Goal: Task Accomplishment & Management: Complete application form

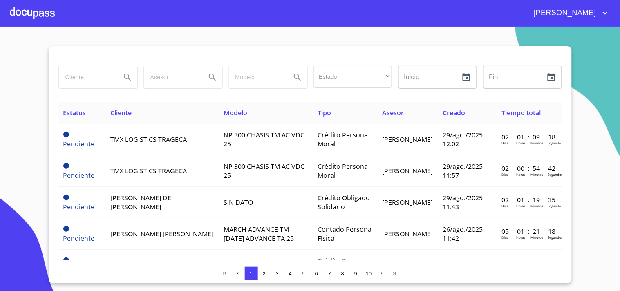
click at [32, 15] on div at bounding box center [32, 13] width 45 height 26
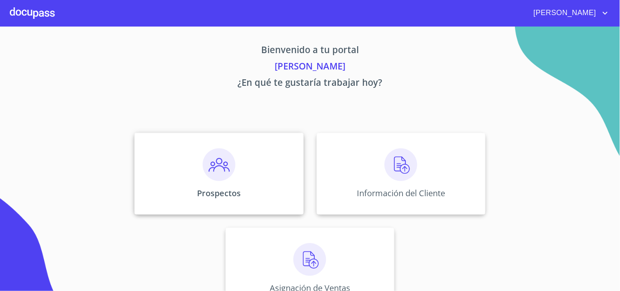
click at [217, 164] on img at bounding box center [219, 164] width 33 height 33
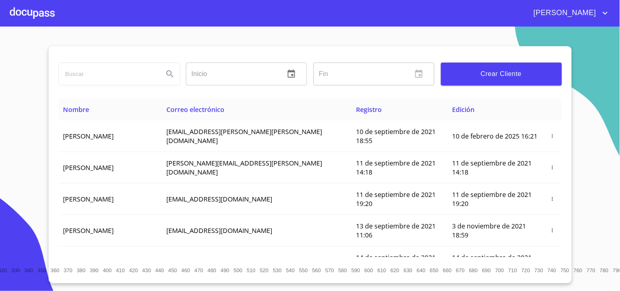
click at [91, 80] on input "search" at bounding box center [108, 74] width 98 height 22
type input "j"
type input "[PERSON_NAME]"
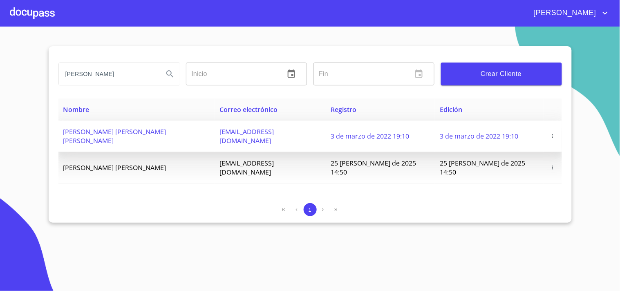
click at [552, 134] on icon "button" at bounding box center [552, 136] width 1 height 4
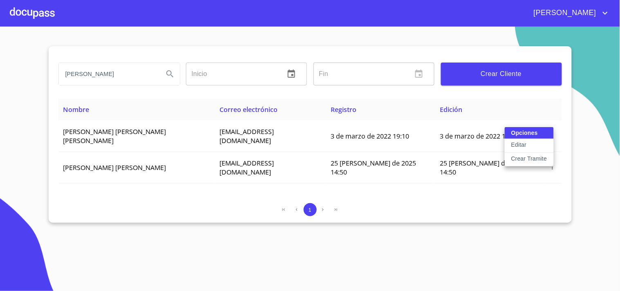
click at [524, 158] on p "Crear Tramite" at bounding box center [529, 158] width 36 height 8
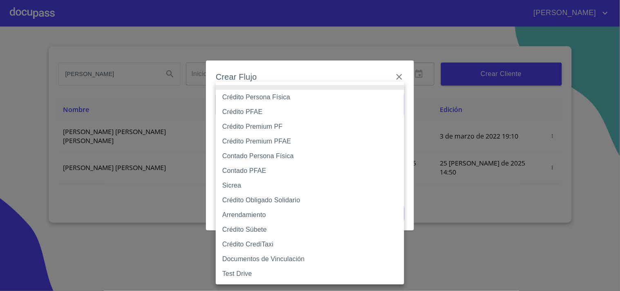
click at [386, 105] on body "[PERSON_NAME] ​ Fin ​ Crear Cliente Nombre Correo electrónico Registro Edición …" at bounding box center [310, 145] width 620 height 291
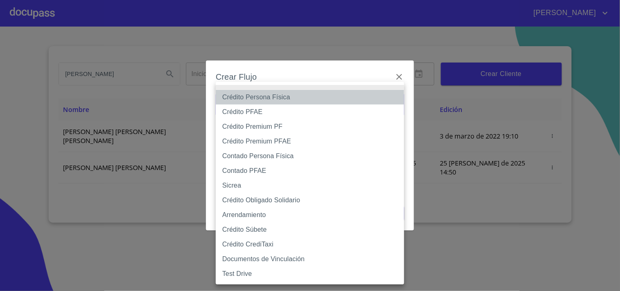
click at [246, 99] on li "Crédito Persona Física" at bounding box center [310, 97] width 188 height 15
type input "6009fb3c7d1714eb8809aa97"
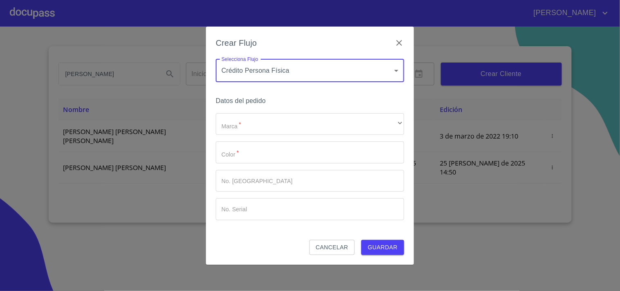
click at [306, 68] on body "[PERSON_NAME] ​ Fin ​ Crear Cliente Nombre Correo electrónico Registro Edición …" at bounding box center [310, 145] width 620 height 291
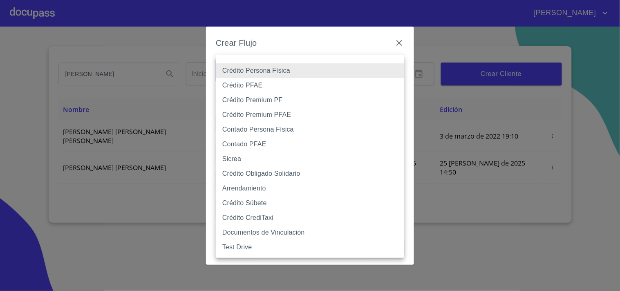
click at [306, 68] on li "Crédito Persona Física" at bounding box center [310, 70] width 188 height 15
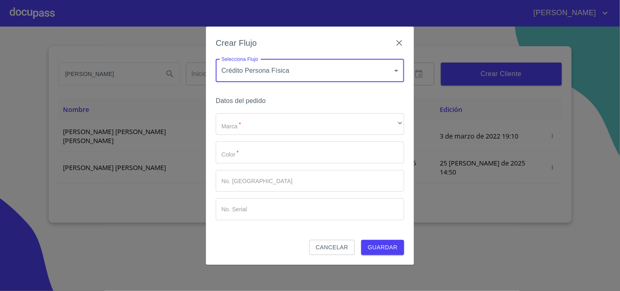
click at [241, 137] on div "Marca   * ​ ​ Color   * ​ No. Pedido ​ No. Serial ​" at bounding box center [310, 166] width 188 height 107
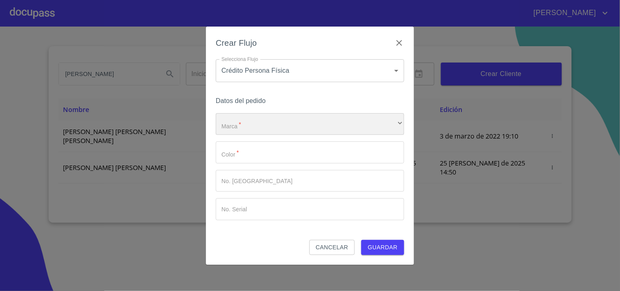
click at [234, 127] on div "​" at bounding box center [310, 124] width 188 height 22
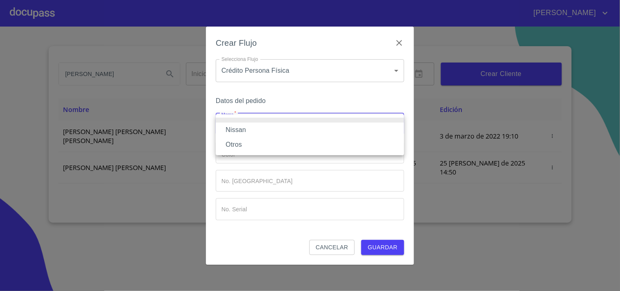
click at [234, 127] on li "Nissan" at bounding box center [310, 130] width 188 height 15
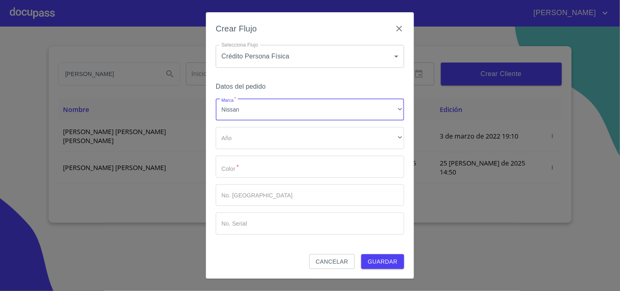
click at [246, 149] on div "Marca   * Nissan ​ Año ​ ​ Color   * ​ No. Pedido ​ No. Serial ​" at bounding box center [310, 167] width 188 height 136
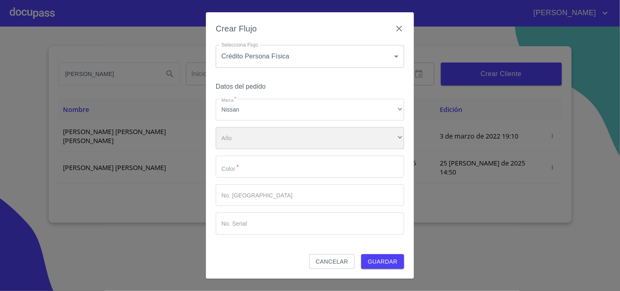
click at [229, 144] on div "​" at bounding box center [310, 138] width 188 height 22
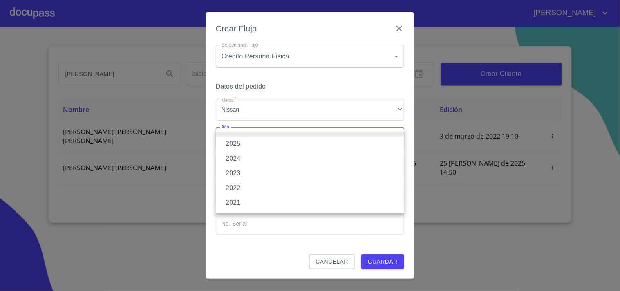
click at [232, 141] on li "2025" at bounding box center [310, 143] width 188 height 15
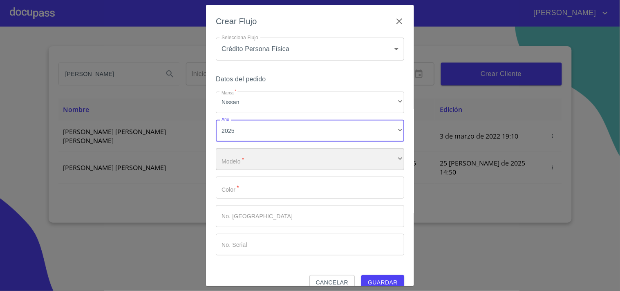
click at [251, 157] on div "​" at bounding box center [310, 159] width 188 height 22
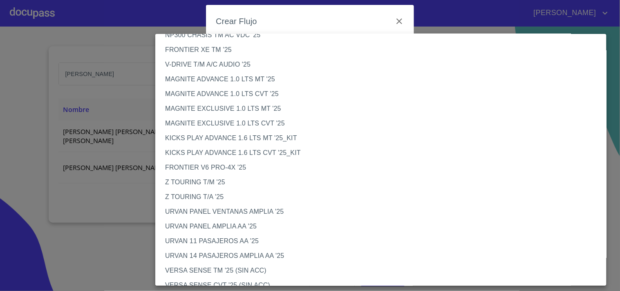
scroll to position [51, 0]
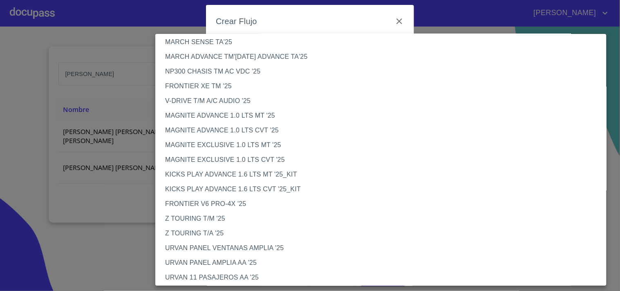
click at [210, 87] on li "FRONTIER XE TM '25" at bounding box center [384, 86] width 458 height 15
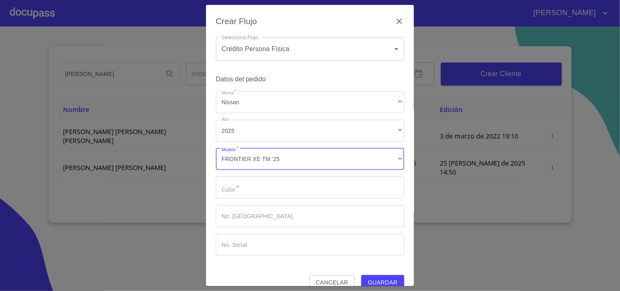
click at [254, 187] on input "Marca   *" at bounding box center [310, 187] width 188 height 22
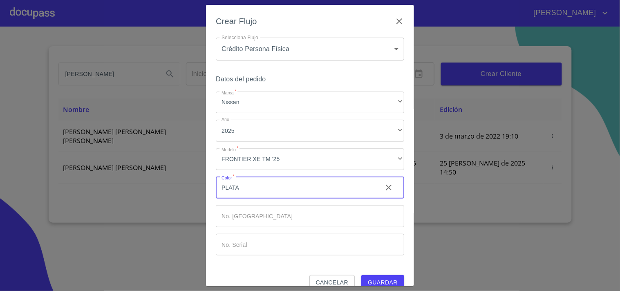
type input "PLATA"
click at [381, 278] on span "Guardar" at bounding box center [383, 282] width 30 height 10
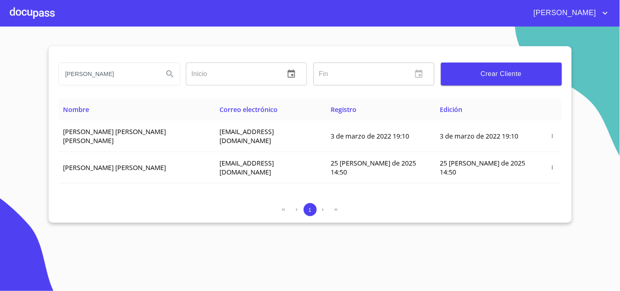
click at [39, 15] on div at bounding box center [32, 13] width 45 height 26
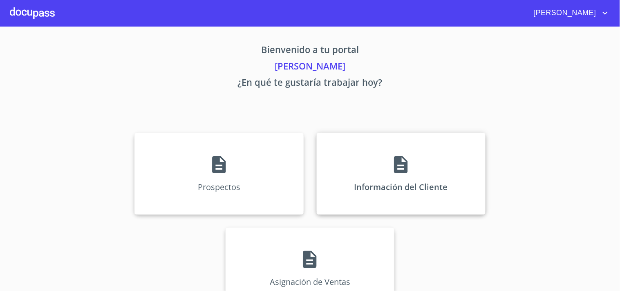
click at [411, 174] on div "Información del Cliente" at bounding box center [401, 174] width 169 height 82
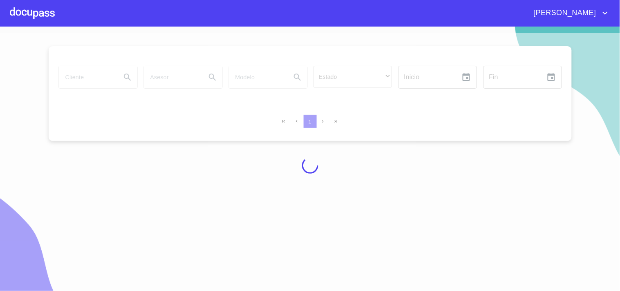
drag, startPoint x: 608, startPoint y: 235, endPoint x: 594, endPoint y: 240, distance: 14.5
click at [594, 240] on div at bounding box center [310, 165] width 620 height 264
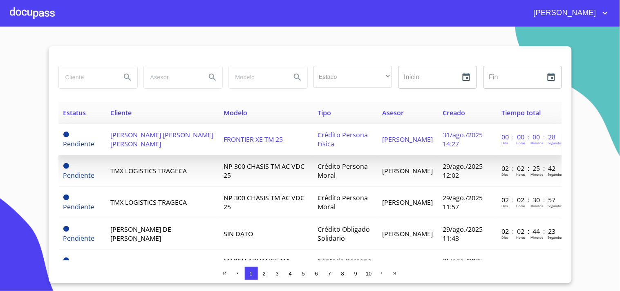
click at [140, 141] on span "[PERSON_NAME] [PERSON_NAME] [PERSON_NAME]" at bounding box center [161, 139] width 103 height 18
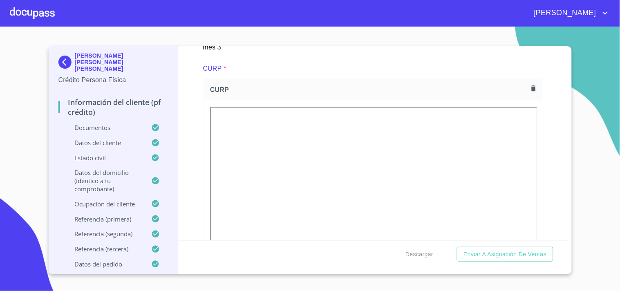
scroll to position [2069, 0]
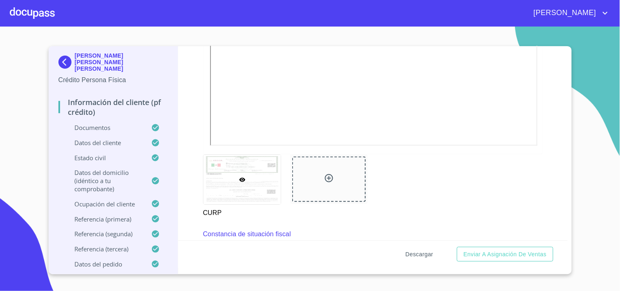
click at [414, 254] on span "Descargar" at bounding box center [419, 254] width 28 height 10
click at [493, 255] on span "Enviar a Asignación de Ventas" at bounding box center [504, 254] width 83 height 10
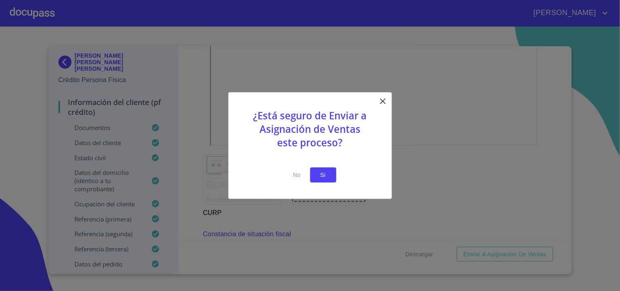
click at [321, 174] on span "Si" at bounding box center [323, 175] width 13 height 10
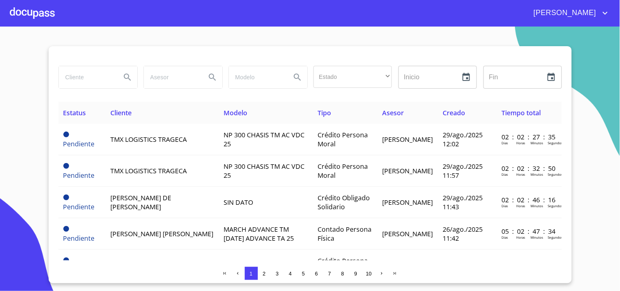
click at [88, 77] on input "search" at bounding box center [87, 77] width 56 height 22
type input "[PERSON_NAME]"
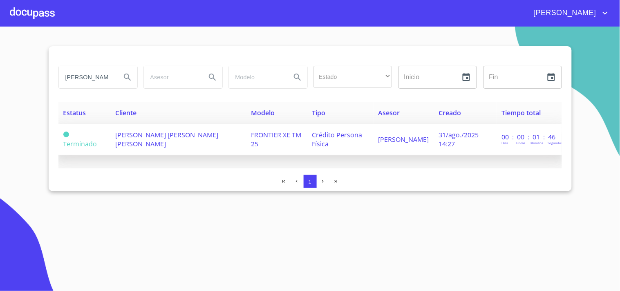
click at [161, 137] on span "[PERSON_NAME] [PERSON_NAME] [PERSON_NAME]" at bounding box center [166, 139] width 103 height 18
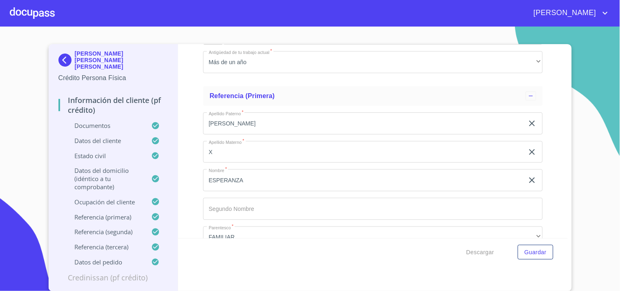
scroll to position [4236, 0]
click at [211, 144] on input "X" at bounding box center [363, 152] width 321 height 22
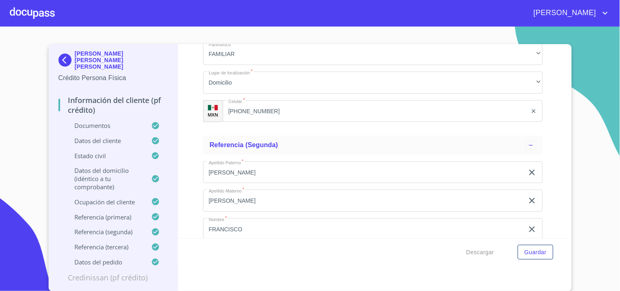
scroll to position [4417, 0]
type input "[GEOGRAPHIC_DATA]"
click at [263, 172] on input "[PERSON_NAME]" at bounding box center [363, 174] width 321 height 22
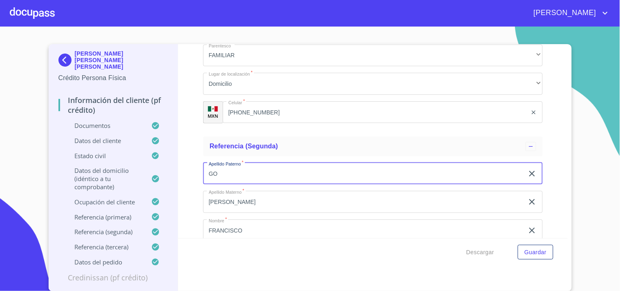
type input "G"
type input "[PERSON_NAME]"
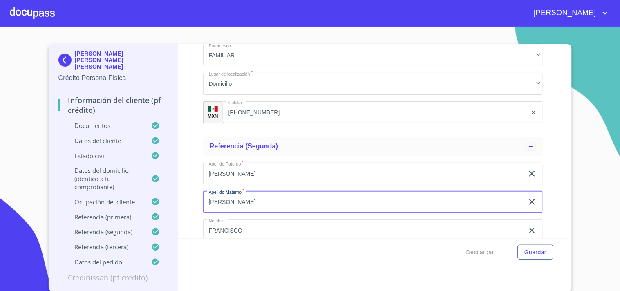
type input "[PERSON_NAME]"
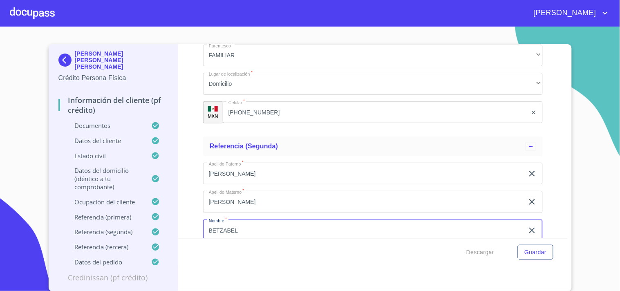
type input "BETZABEL"
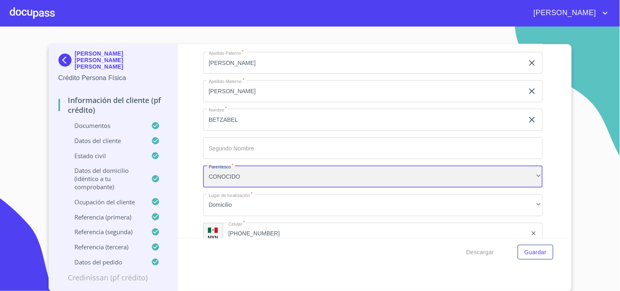
click at [263, 172] on div "CONOCIDO" at bounding box center [372, 176] width 339 height 22
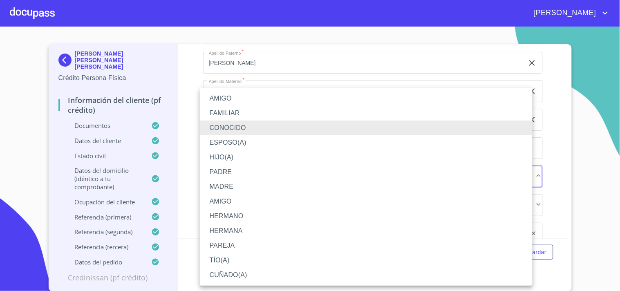
drag, startPoint x: 223, startPoint y: 138, endPoint x: 246, endPoint y: 145, distance: 24.3
click at [224, 138] on li "ESPOSO(A)" at bounding box center [366, 142] width 332 height 15
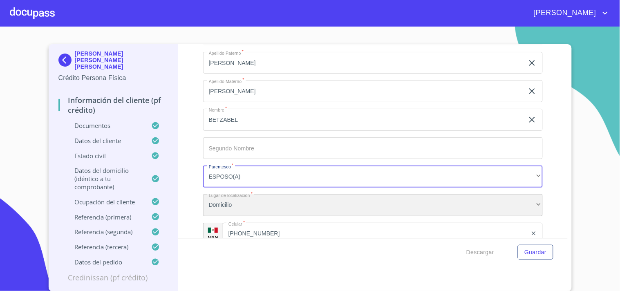
click at [242, 194] on div "Domicilio" at bounding box center [372, 205] width 339 height 22
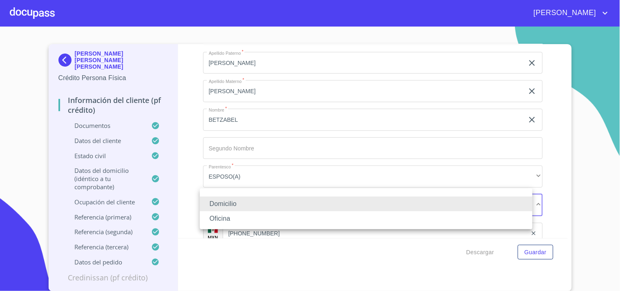
click at [241, 199] on li "Domicilio" at bounding box center [366, 203] width 332 height 15
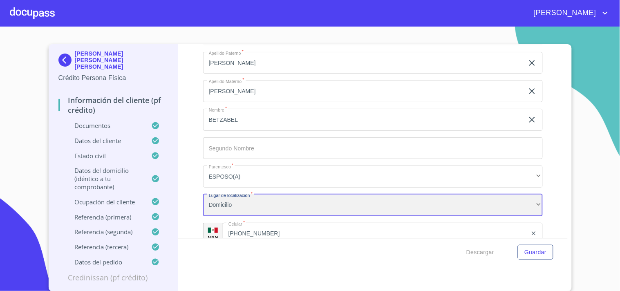
scroll to position [4574, 0]
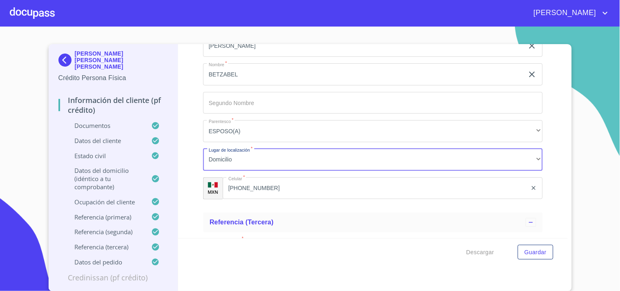
click at [288, 184] on input "[PHONE_NUMBER]" at bounding box center [375, 188] width 304 height 22
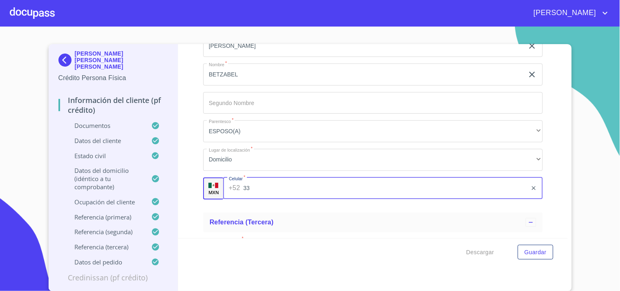
type input "3"
type input "[PHONE_NUMBER]"
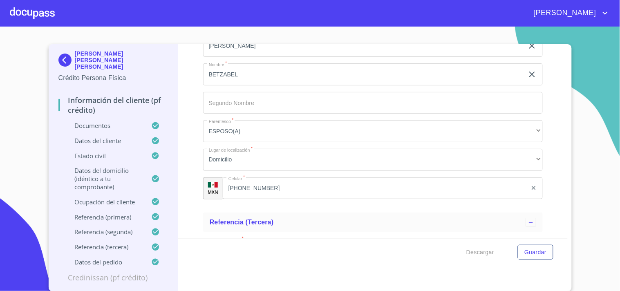
scroll to position [4589, 0]
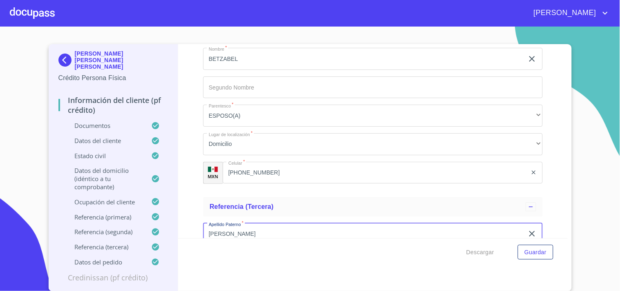
type input "[PERSON_NAME]"
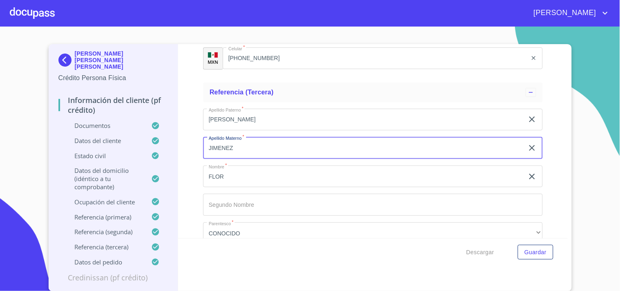
type input "JIMENEZ"
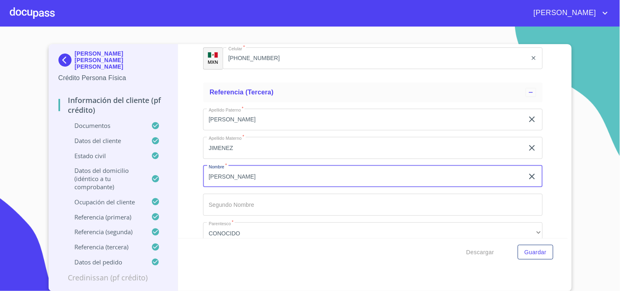
type input "[PERSON_NAME]"
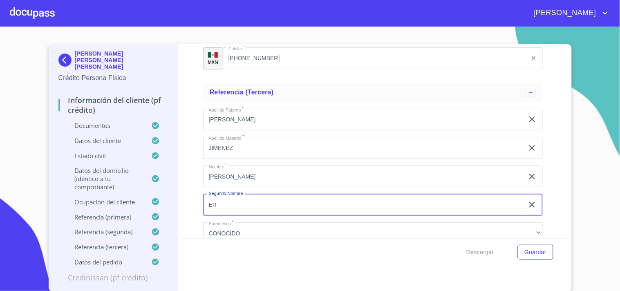
type input "E"
type input "[PERSON_NAME]"
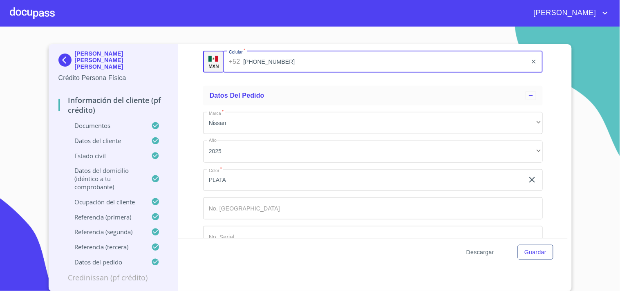
scroll to position [4944, 0]
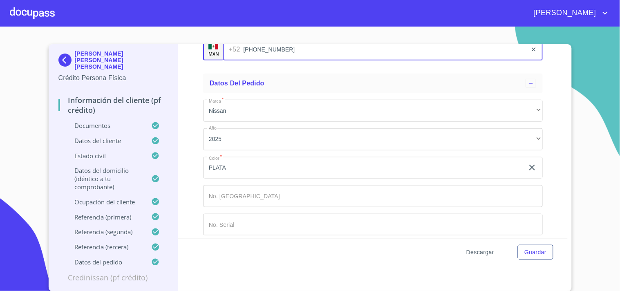
type input "[PHONE_NUMBER]"
click at [479, 254] on span "Descargar" at bounding box center [480, 252] width 28 height 10
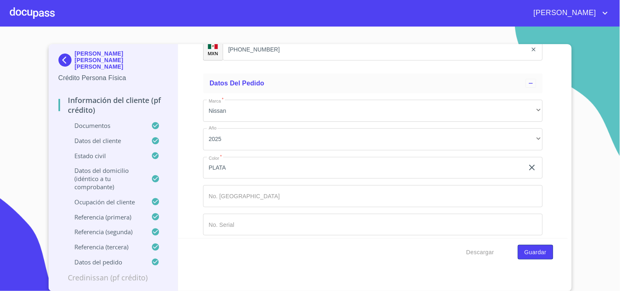
click at [524, 252] on span "Guardar" at bounding box center [535, 252] width 22 height 10
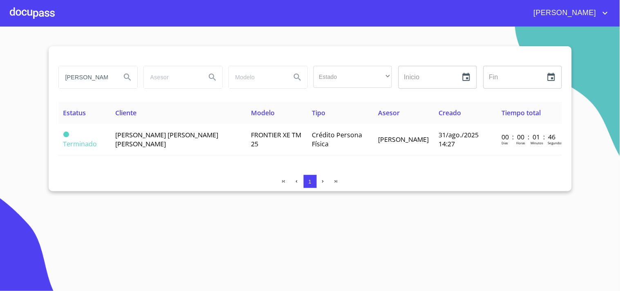
click at [34, 12] on div at bounding box center [32, 13] width 45 height 26
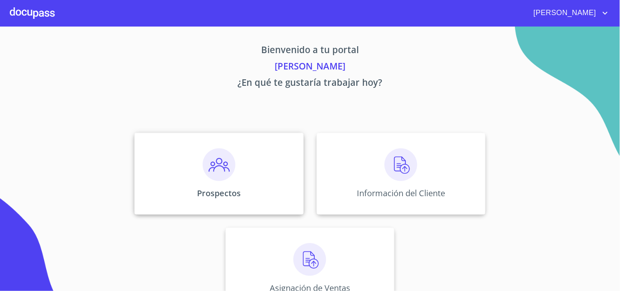
click at [213, 166] on img at bounding box center [219, 164] width 33 height 33
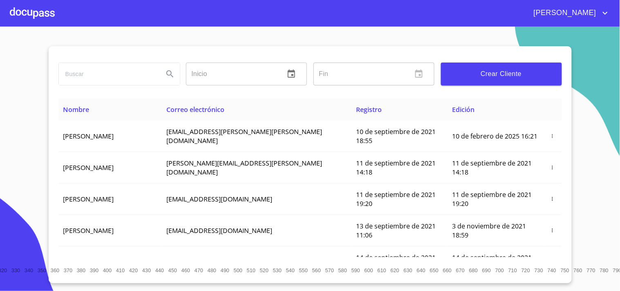
click at [79, 80] on input "search" at bounding box center [108, 74] width 98 height 22
